Goal: Transaction & Acquisition: Purchase product/service

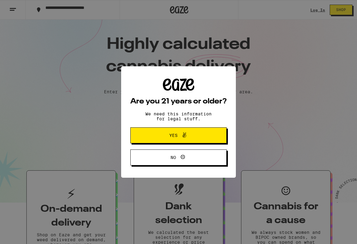
click at [173, 135] on span "Yes" at bounding box center [173, 135] width 8 height 4
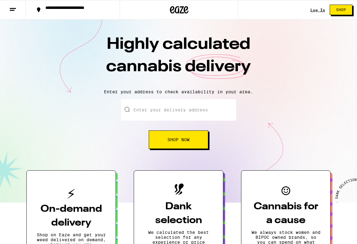
click at [317, 10] on link "Log In" at bounding box center [317, 10] width 15 height 4
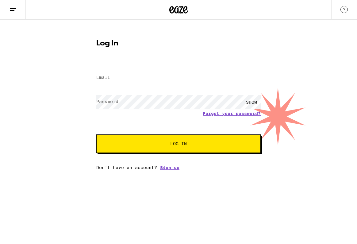
type input "[EMAIL_ADDRESS][DOMAIN_NAME]"
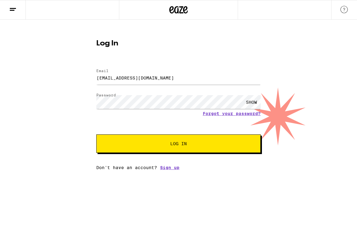
click at [178, 144] on span "Log In" at bounding box center [178, 143] width 17 height 4
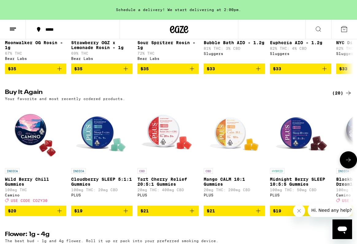
click at [349, 162] on icon at bounding box center [348, 160] width 5 height 4
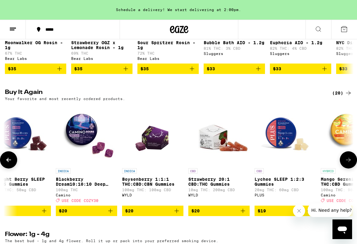
click at [176, 214] on icon "Add to bag" at bounding box center [176, 210] width 7 height 7
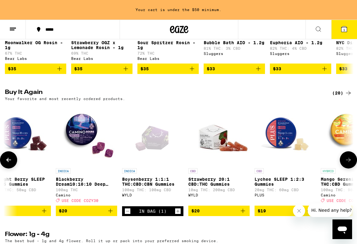
click at [178, 215] on icon "Increment" at bounding box center [178, 210] width 6 height 7
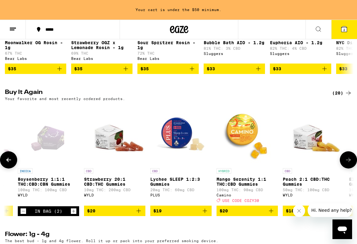
scroll to position [0, 385]
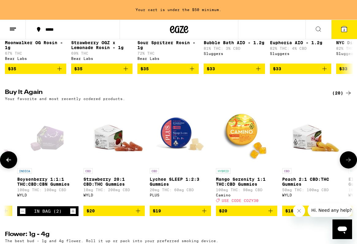
click at [207, 214] on icon "Add to bag" at bounding box center [204, 210] width 7 height 7
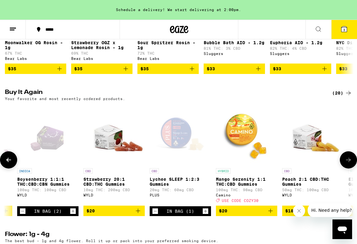
click at [207, 215] on icon "Increment" at bounding box center [206, 210] width 6 height 7
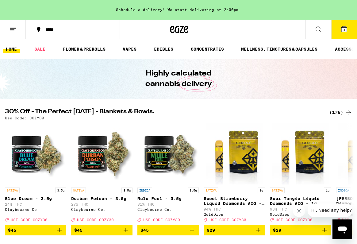
scroll to position [0, 0]
click at [13, 29] on icon at bounding box center [12, 28] width 7 height 7
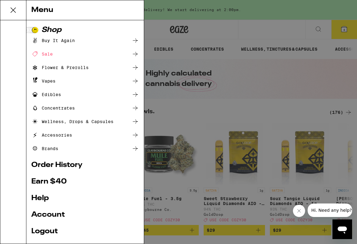
click at [57, 108] on div "Concentrates" at bounding box center [53, 107] width 44 height 7
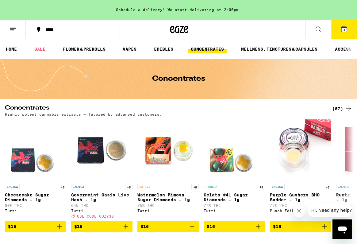
click at [319, 29] on icon at bounding box center [318, 28] width 7 height 7
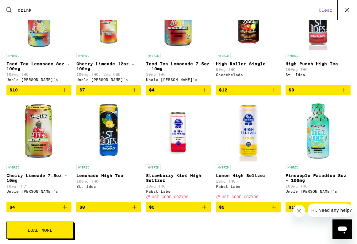
scroll to position [143, 0]
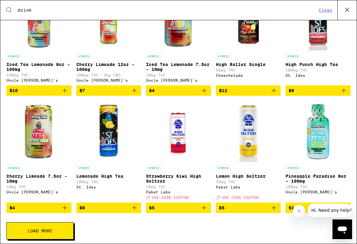
type input "drink"
click at [48, 233] on span "Load More" at bounding box center [40, 231] width 25 height 4
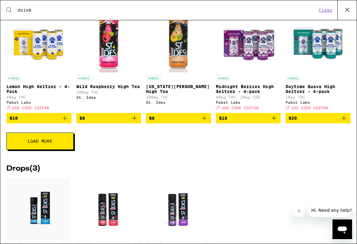
scroll to position [468, 0]
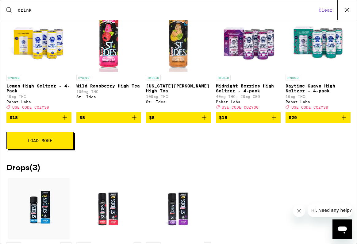
click at [47, 143] on span "Load More" at bounding box center [40, 140] width 25 height 4
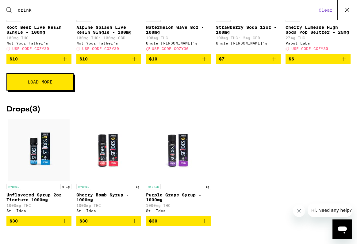
scroll to position [764, 0]
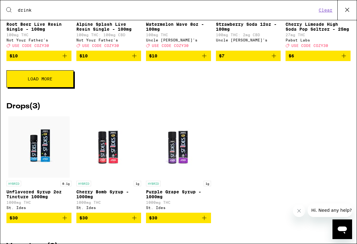
click at [40, 87] on button "Load More" at bounding box center [39, 78] width 67 height 17
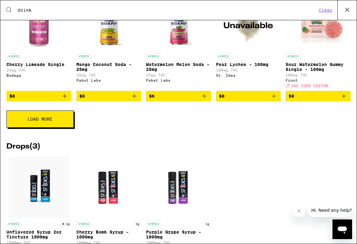
scroll to position [959, 0]
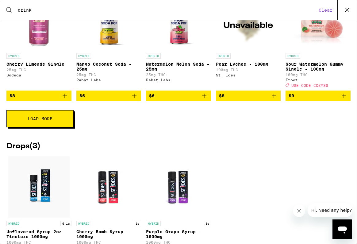
click at [55, 127] on button "Load More" at bounding box center [39, 118] width 67 height 17
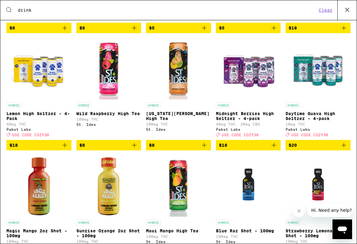
scroll to position [441, 0]
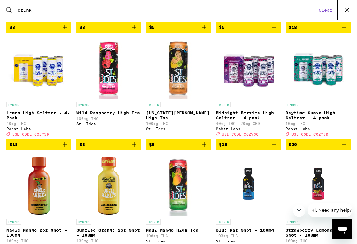
click at [321, 120] on p "Daytime Guava High Seltzer - 4-pack" at bounding box center [318, 115] width 65 height 10
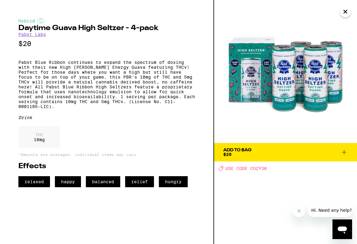
click at [344, 151] on icon at bounding box center [343, 151] width 7 height 7
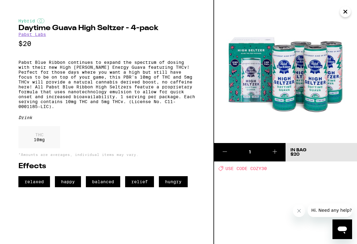
click at [346, 12] on icon "Close" at bounding box center [345, 11] width 3 height 3
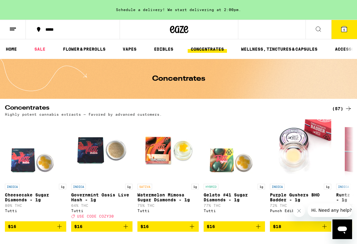
click at [319, 30] on icon at bounding box center [318, 28] width 7 height 7
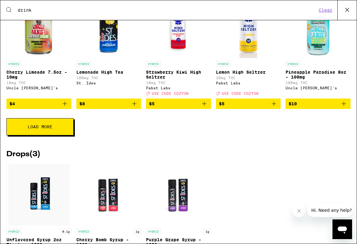
scroll to position [256, 0]
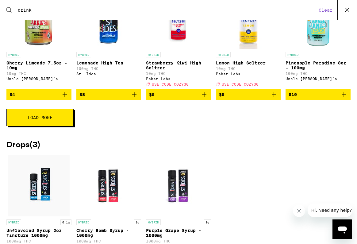
click at [48, 120] on span "Load More" at bounding box center [40, 117] width 25 height 4
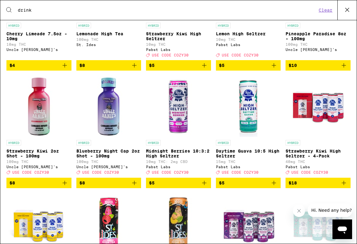
scroll to position [286, 0]
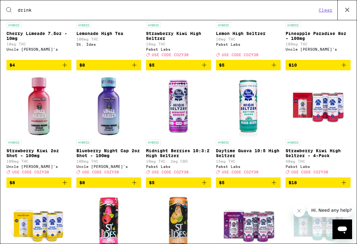
click at [205, 185] on icon "Add to bag" at bounding box center [204, 182] width 4 height 4
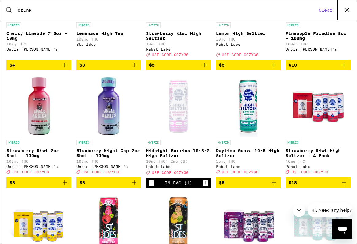
click at [205, 187] on icon "Increment" at bounding box center [206, 182] width 6 height 7
click at [273, 186] on icon "Add to bag" at bounding box center [273, 182] width 7 height 7
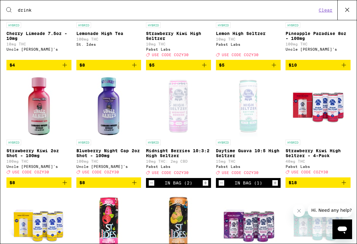
click at [273, 187] on icon "Increment" at bounding box center [275, 182] width 6 height 7
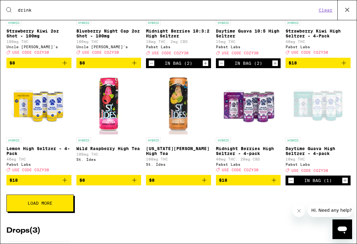
scroll to position [407, 0]
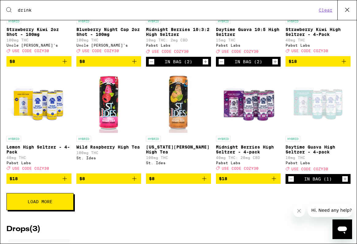
click at [47, 204] on span "Load More" at bounding box center [40, 201] width 25 height 4
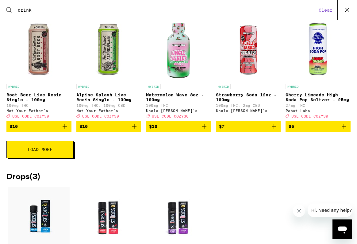
scroll to position [694, 0]
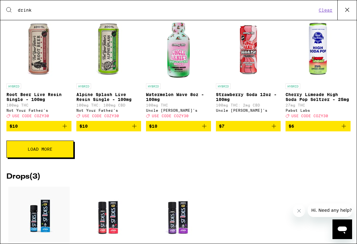
click at [46, 151] on span "Load More" at bounding box center [40, 149] width 25 height 4
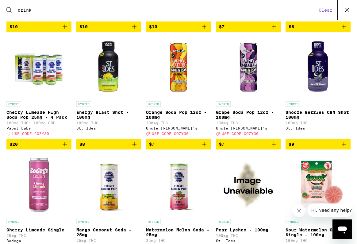
scroll to position [793, 0]
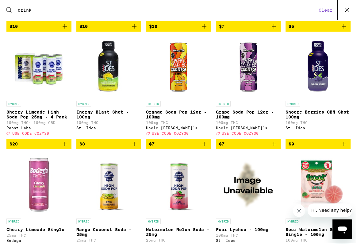
click at [65, 148] on icon "Add to bag" at bounding box center [64, 143] width 7 height 7
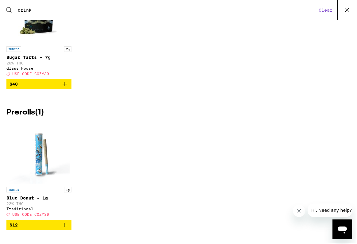
scroll to position [1458, 0]
click at [325, 8] on button "Clear" at bounding box center [325, 10] width 17 height 6
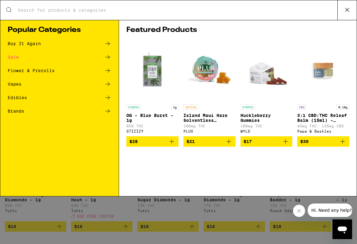
scroll to position [0, 0]
click at [199, 213] on div "Search for Products Popular Categories Buy It Again Sale Flower & Prerolls Vape…" at bounding box center [178, 122] width 357 height 244
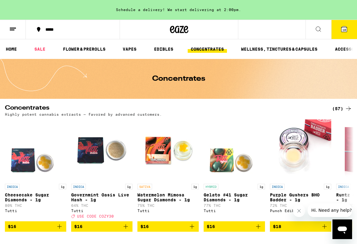
click at [345, 29] on span "10" at bounding box center [344, 30] width 4 height 4
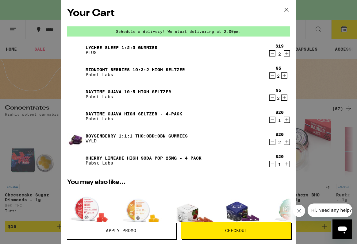
click at [106, 136] on link "Boysenberry 1:1:1 THC:CBD:CBN Gummies" at bounding box center [137, 135] width 102 height 5
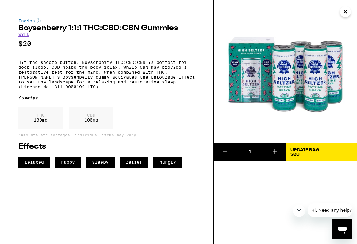
click at [346, 12] on icon "Close" at bounding box center [345, 11] width 3 height 3
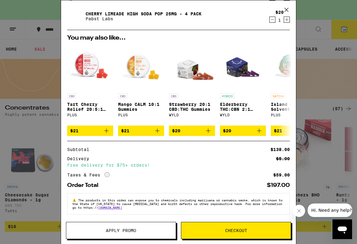
scroll to position [149, 0]
click at [129, 230] on span "Apply Promo" at bounding box center [121, 230] width 30 height 4
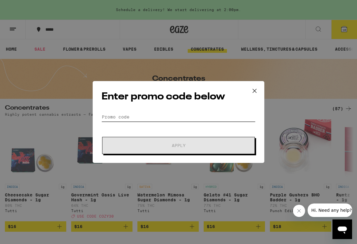
click at [145, 114] on input "Promo Code" at bounding box center [179, 116] width 154 height 9
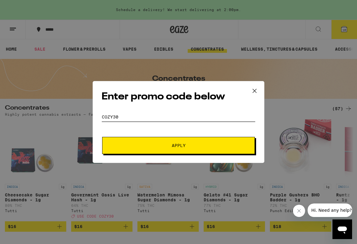
type input "COZY30"
click at [179, 145] on span "Apply" at bounding box center [179, 145] width 14 height 4
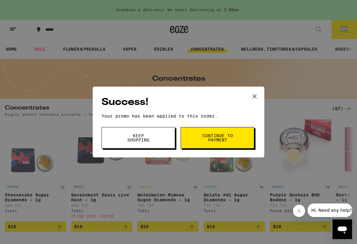
click at [211, 140] on span "Continue to payment" at bounding box center [217, 137] width 31 height 9
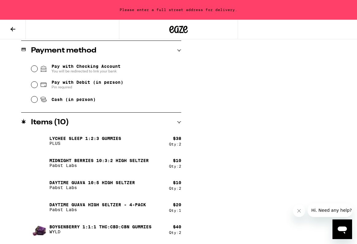
scroll to position [259, 0]
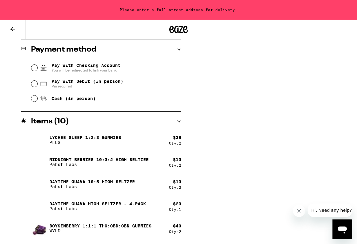
click at [34, 99] on input "Cash (in person)" at bounding box center [34, 98] width 6 height 6
radio input "true"
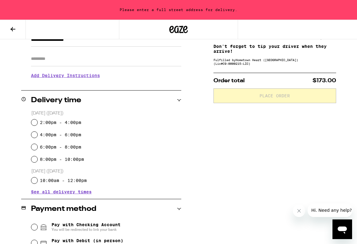
scroll to position [99, 0]
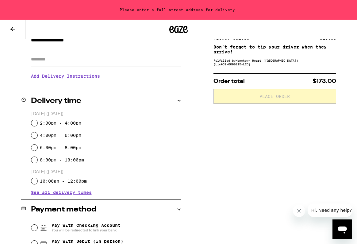
click at [34, 123] on input "2:00pm - 4:00pm" at bounding box center [34, 123] width 6 height 6
radio input "true"
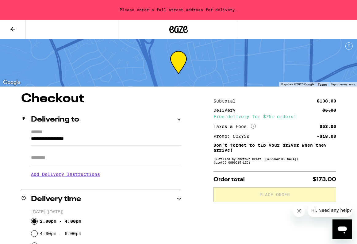
scroll to position [0, 0]
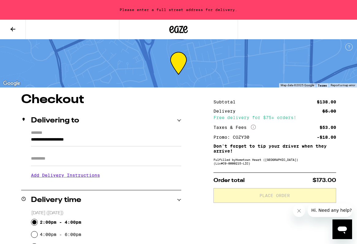
click at [95, 177] on h3 "Add Delivery Instructions" at bounding box center [106, 175] width 150 height 14
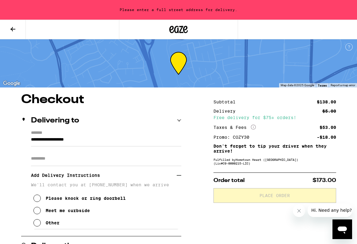
click at [37, 201] on icon at bounding box center [36, 197] width 7 height 7
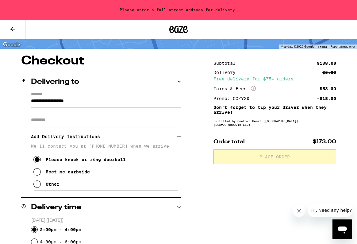
scroll to position [36, 0]
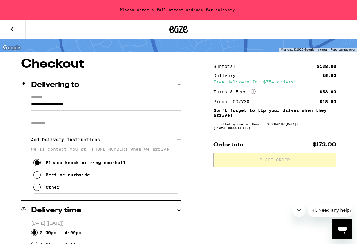
click at [30, 104] on div "**********" at bounding box center [101, 144] width 160 height 99
click at [31, 103] on input "**********" at bounding box center [106, 105] width 150 height 10
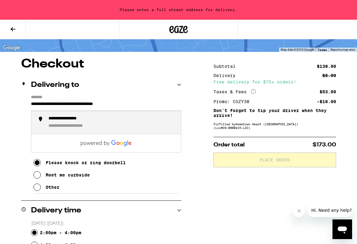
click at [77, 126] on div "**********" at bounding box center [78, 126] width 61 height 6
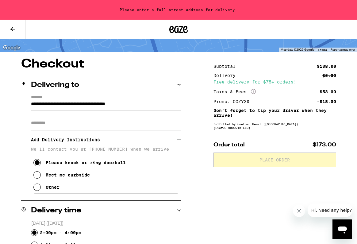
type input "**********"
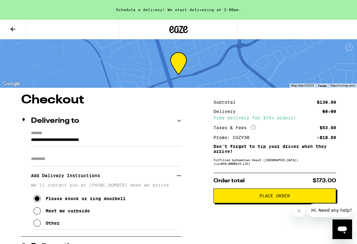
scroll to position [0, 0]
click at [13, 30] on icon at bounding box center [12, 28] width 7 height 7
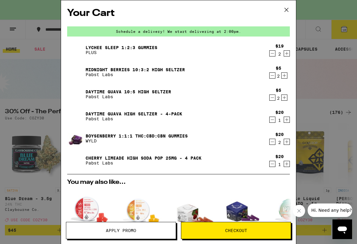
click at [273, 165] on icon "Decrement" at bounding box center [273, 163] width 6 height 7
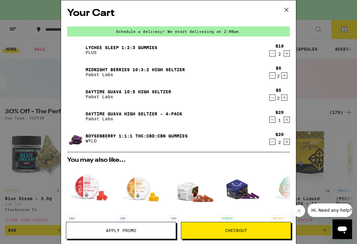
click at [137, 230] on span "Apply Promo" at bounding box center [121, 230] width 110 height 4
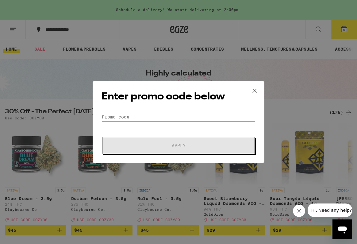
click at [113, 115] on input "Promo Code" at bounding box center [179, 116] width 154 height 9
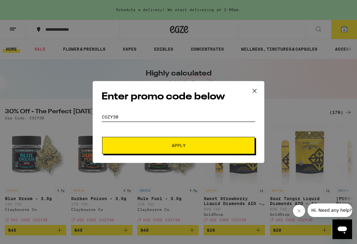
type input "COZY30"
click at [178, 146] on span "Apply" at bounding box center [179, 145] width 14 height 4
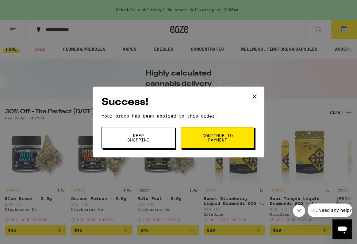
click at [209, 140] on span "Continue to payment" at bounding box center [217, 137] width 31 height 9
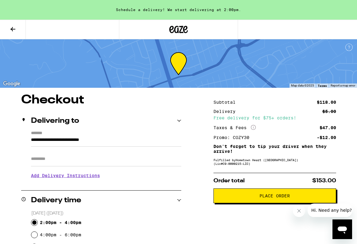
click at [12, 29] on icon at bounding box center [12, 29] width 5 height 4
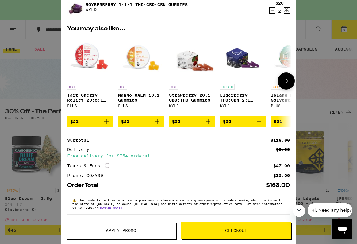
scroll to position [136, 0]
click at [318, 74] on div "Your Cart Schedule a delivery! We start delivering at 2:00pm. Lychee SLEEP 1:2:…" at bounding box center [178, 122] width 357 height 244
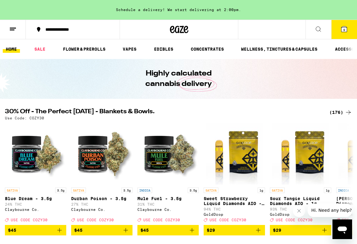
click at [318, 29] on icon at bounding box center [318, 28] width 7 height 7
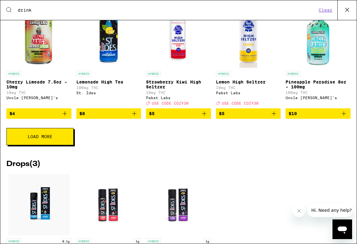
scroll to position [238, 0]
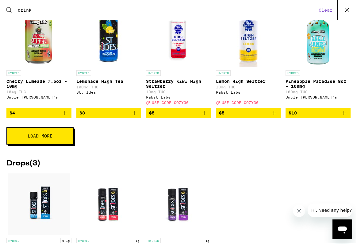
type input "drink"
click at [66, 117] on icon "Add to bag" at bounding box center [64, 112] width 7 height 7
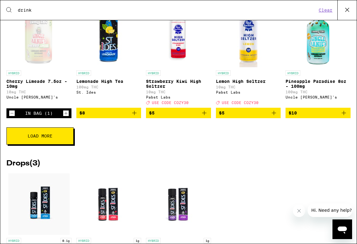
click at [66, 117] on icon "Increment" at bounding box center [66, 113] width 6 height 7
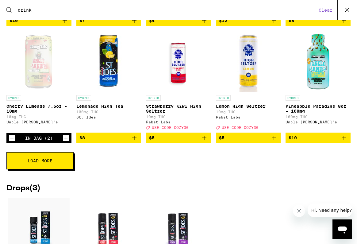
scroll to position [212, 0]
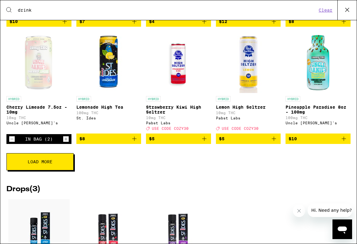
click at [42, 164] on span "Load More" at bounding box center [40, 162] width 25 height 4
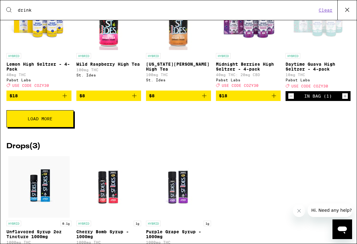
scroll to position [489, 0]
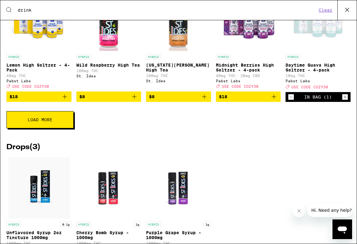
click at [45, 122] on span "Load More" at bounding box center [40, 119] width 25 height 4
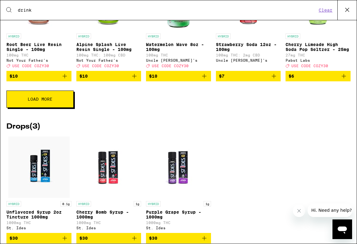
scroll to position [744, 0]
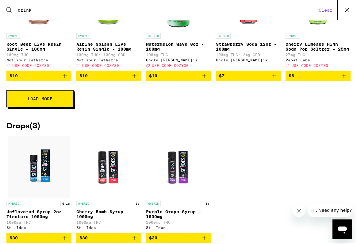
click at [47, 101] on span "Load More" at bounding box center [40, 99] width 25 height 4
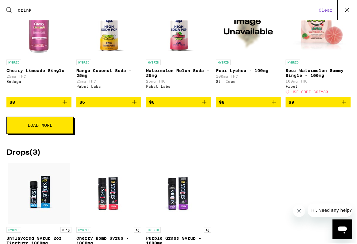
scroll to position [952, 0]
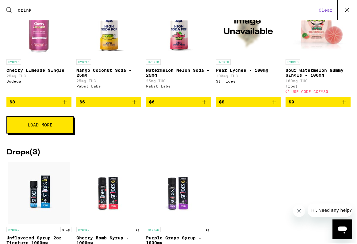
click at [48, 127] on span "Load More" at bounding box center [40, 125] width 25 height 4
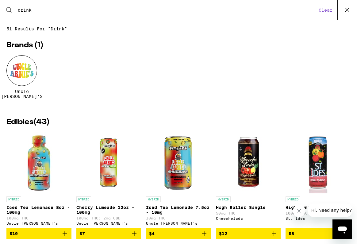
scroll to position [0, 0]
click at [325, 10] on button "Clear" at bounding box center [325, 10] width 17 height 6
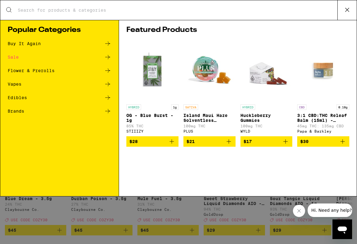
click at [200, 217] on div "Search for Products Popular Categories Buy It Again Sale Flower & Prerolls Vape…" at bounding box center [178, 122] width 357 height 244
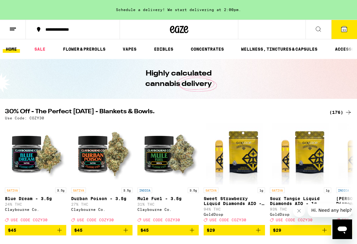
click at [344, 30] on span "11" at bounding box center [344, 30] width 4 height 4
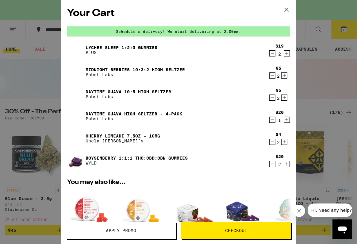
click at [138, 229] on span "Apply Promo" at bounding box center [121, 230] width 110 height 4
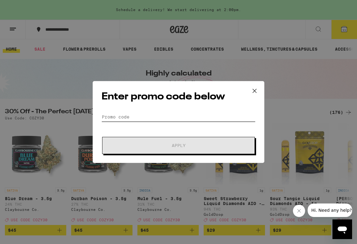
click at [151, 113] on input "Promo Code" at bounding box center [179, 116] width 154 height 9
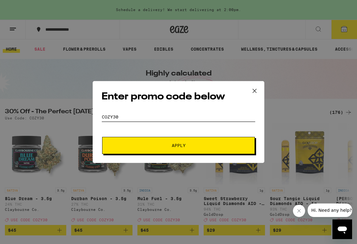
type input "COZY30"
click at [179, 145] on span "Apply" at bounding box center [179, 145] width 14 height 4
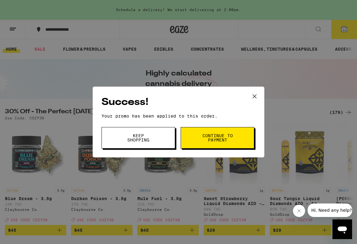
click at [215, 137] on span "Continue to payment" at bounding box center [217, 137] width 31 height 9
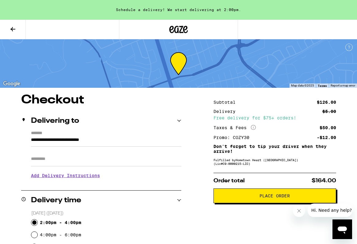
click at [14, 28] on icon at bounding box center [12, 28] width 7 height 7
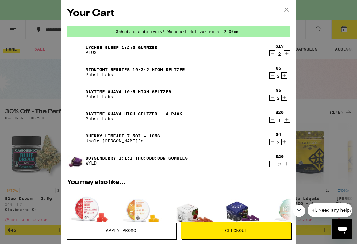
click at [286, 76] on icon "Increment" at bounding box center [284, 75] width 3 height 3
click at [285, 99] on icon "Increment" at bounding box center [285, 97] width 6 height 7
click at [284, 142] on icon "Increment" at bounding box center [284, 141] width 3 height 3
click at [225, 228] on span "Checkout" at bounding box center [236, 230] width 110 height 4
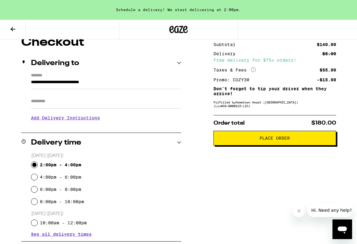
scroll to position [49, 0]
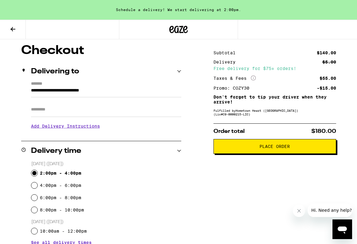
click at [267, 148] on span "Place Order" at bounding box center [275, 146] width 30 height 4
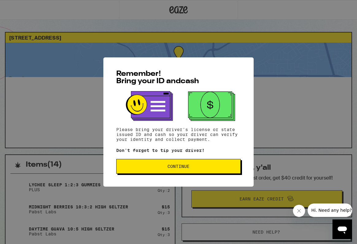
click at [178, 168] on span "Continue" at bounding box center [178, 166] width 22 height 4
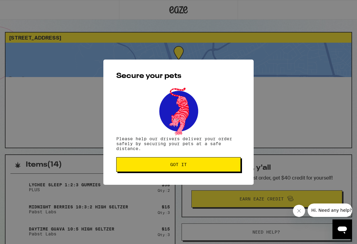
click at [177, 165] on span "Got it" at bounding box center [178, 164] width 17 height 4
